Goal: Navigation & Orientation: Find specific page/section

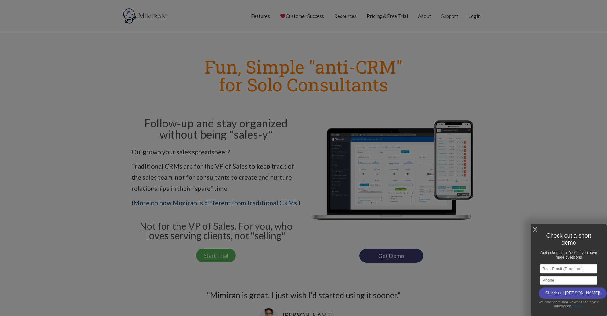
click at [534, 231] on link "X" at bounding box center [535, 230] width 4 height 11
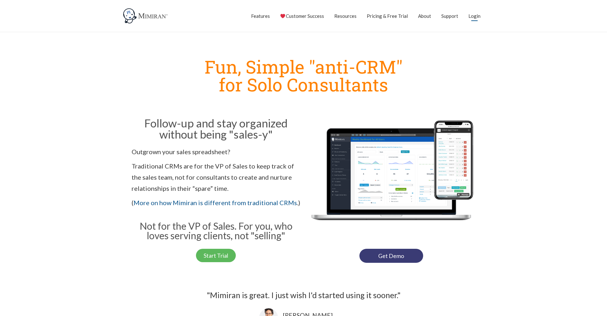
click at [476, 16] on link "Login" at bounding box center [475, 16] width 12 height 16
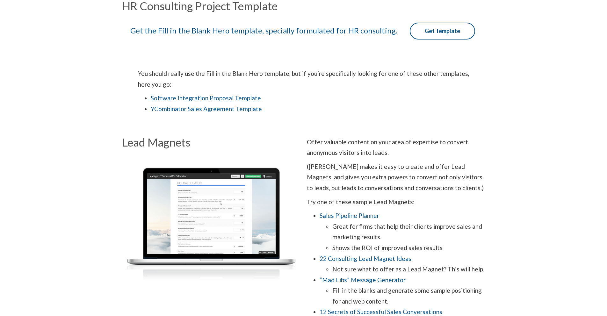
scroll to position [157, 0]
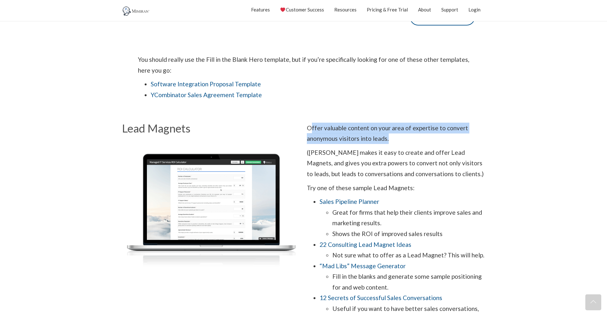
drag, startPoint x: 311, startPoint y: 127, endPoint x: 405, endPoint y: 143, distance: 95.7
click at [405, 143] on p "Offer valuable content on your area of expertise to convert anonymous visitors …" at bounding box center [396, 133] width 179 height 21
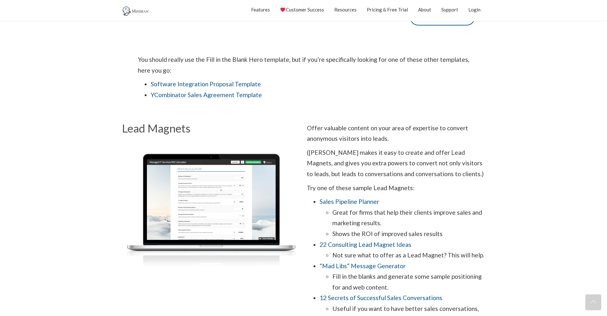
click at [405, 142] on p "Offer valuable content on your area of expertise to convert anonymous visitors …" at bounding box center [396, 133] width 179 height 21
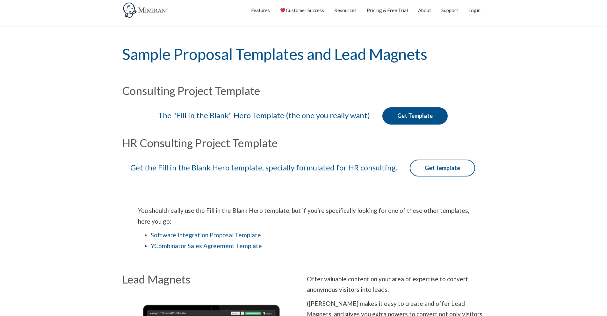
scroll to position [0, 0]
